Goal: Task Accomplishment & Management: Manage account settings

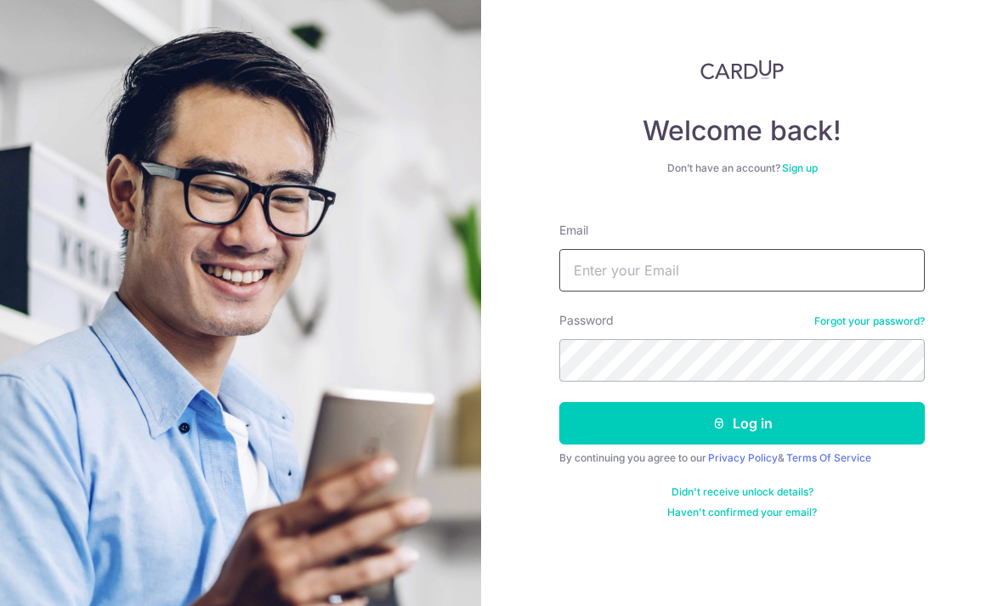
click at [734, 274] on input "Email" at bounding box center [741, 270] width 365 height 42
type input "El.goh@icloud.com"
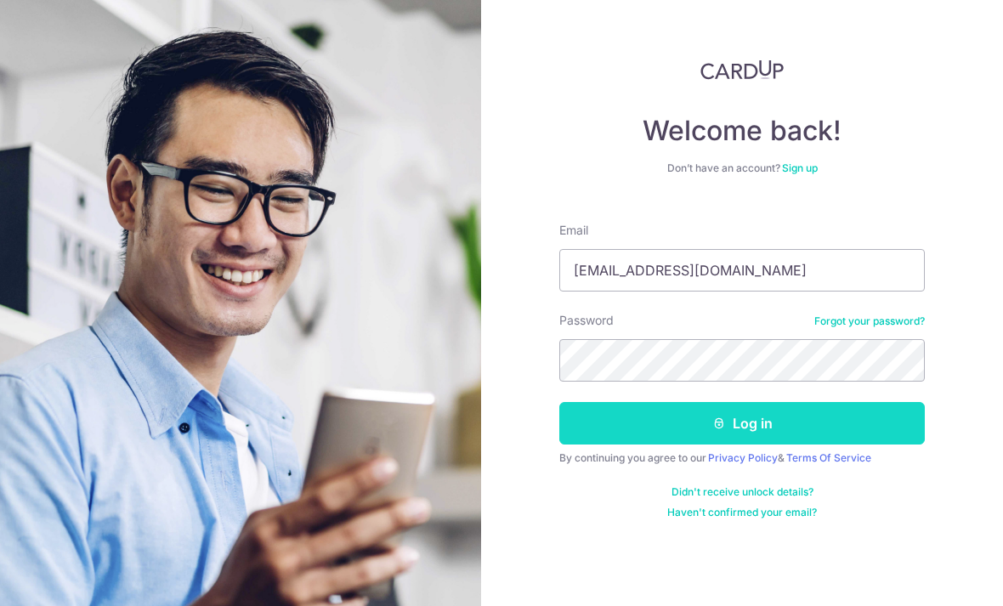
click at [748, 431] on button "Log in" at bounding box center [741, 423] width 365 height 42
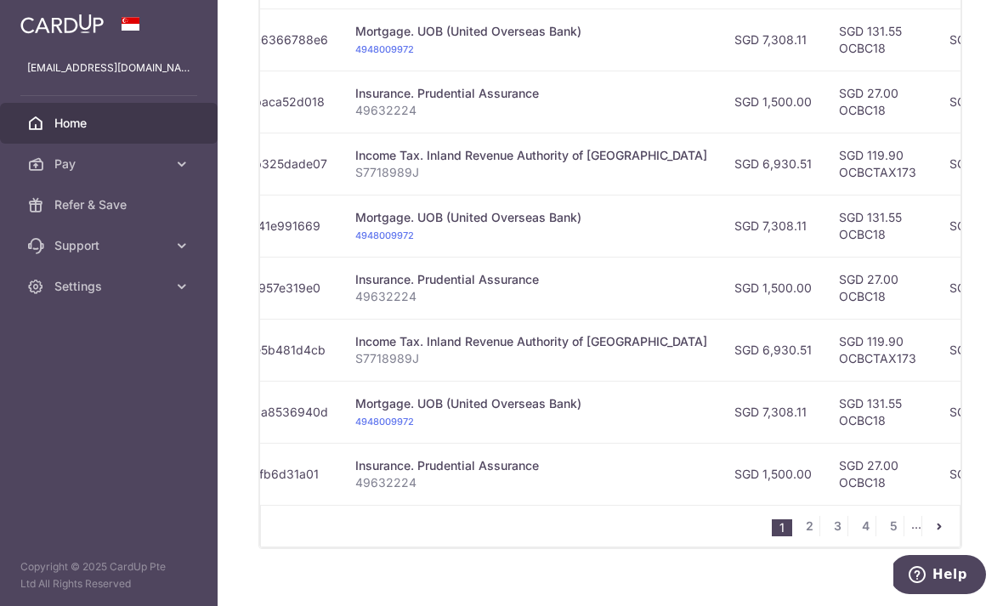
scroll to position [722, 0]
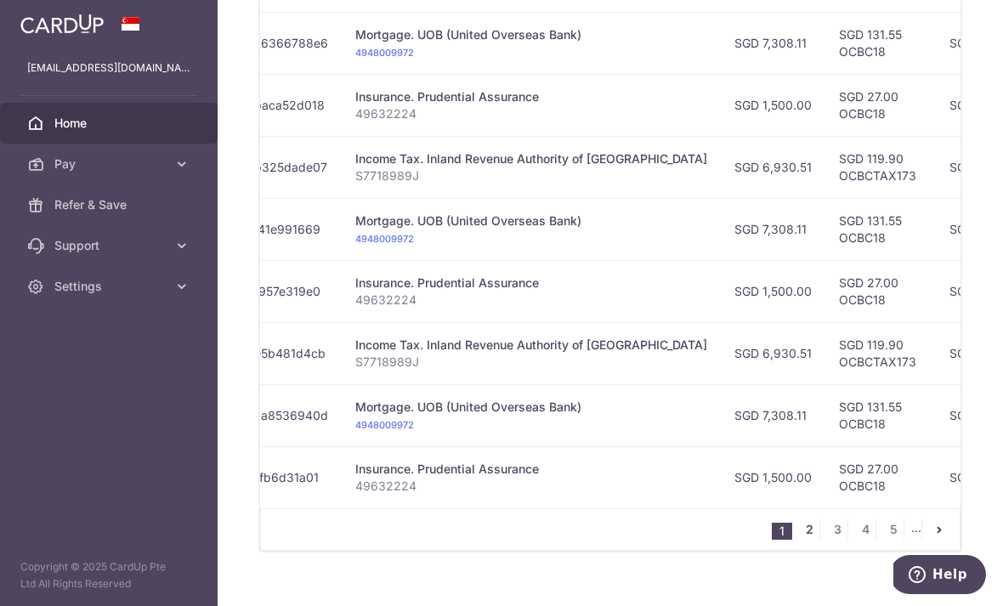
click at [811, 540] on link "2" at bounding box center [809, 529] width 20 height 20
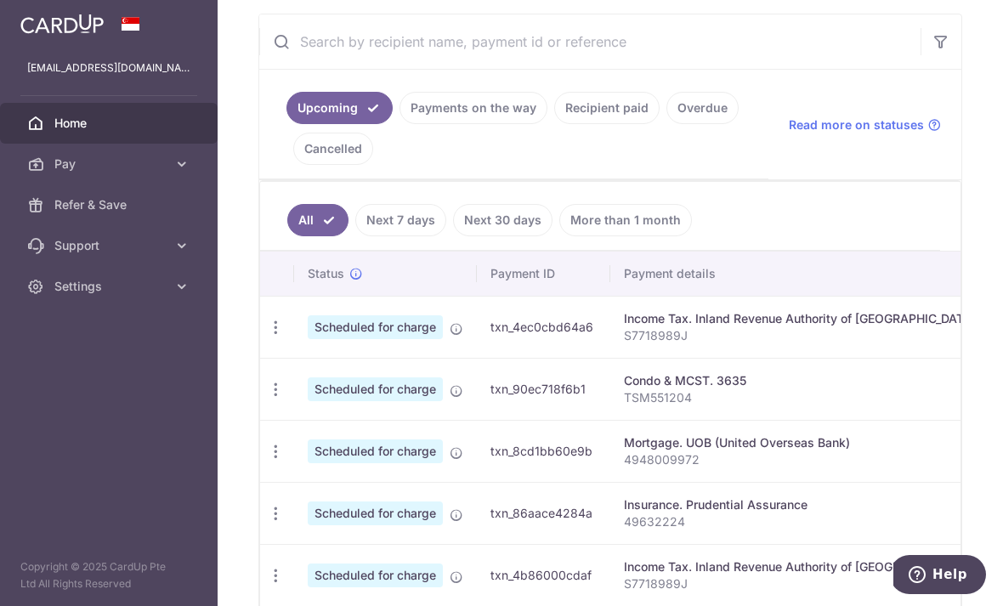
scroll to position [320, 0]
